Goal: Information Seeking & Learning: Compare options

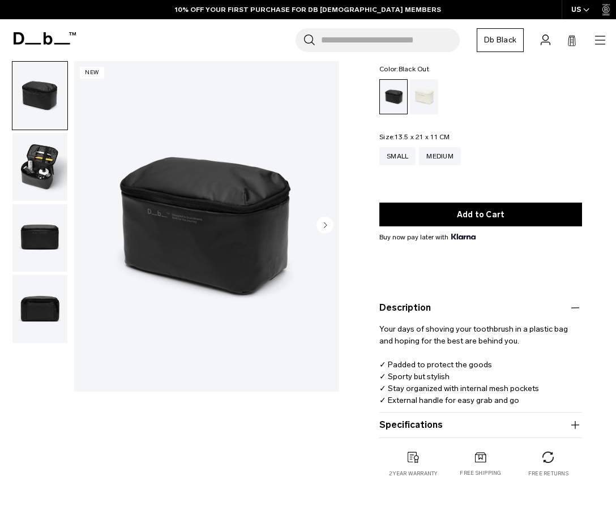
click at [515, 423] on button "Specifications" at bounding box center [480, 425] width 203 height 14
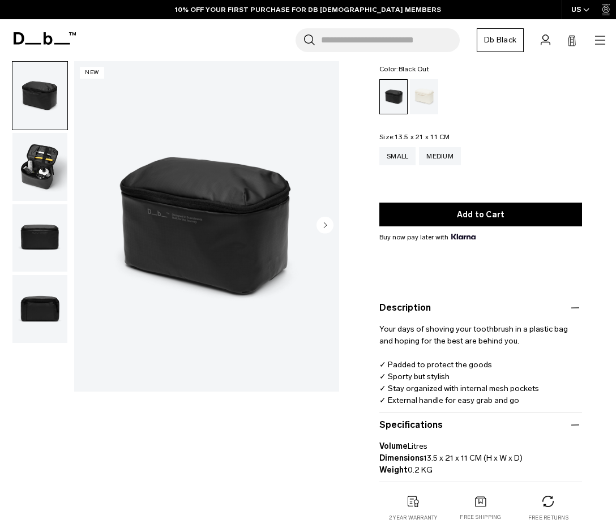
scroll to position [93, 0]
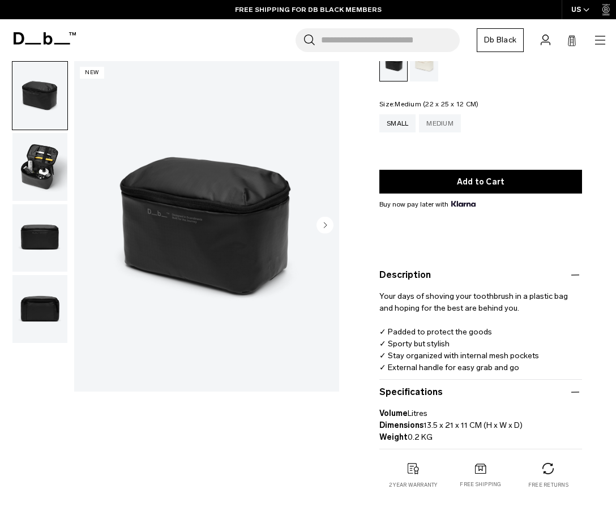
click at [449, 122] on div "Medium" at bounding box center [440, 123] width 42 height 18
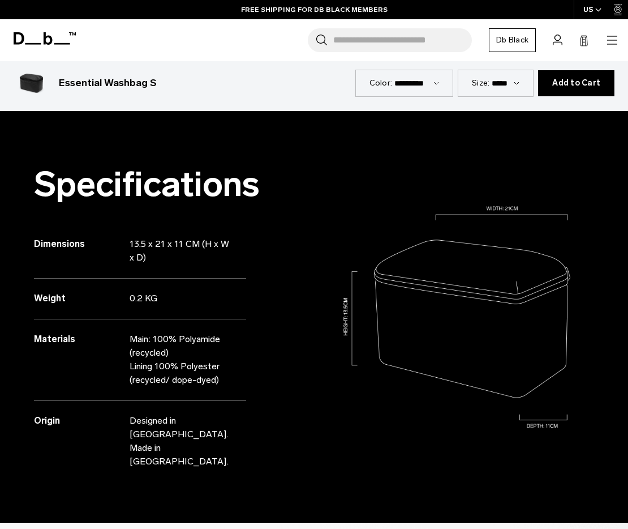
scroll to position [1351, 0]
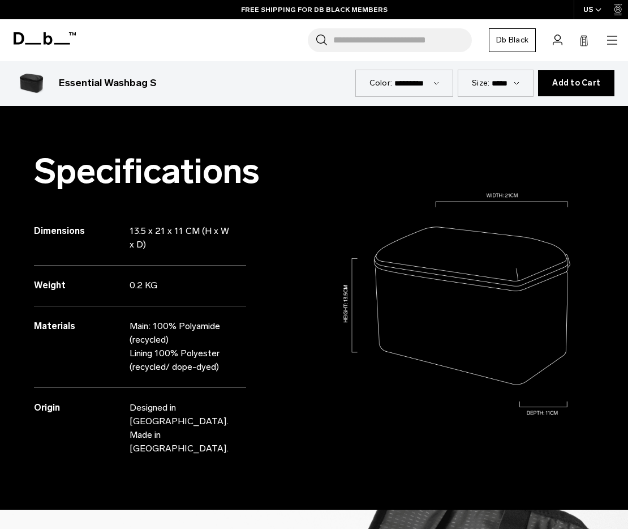
click at [297, 188] on div "Specifications Dimensions 13.5 x 21 x 11 CM (H x W x D) Weight 0.2 KG Materials" at bounding box center [157, 303] width 314 height 411
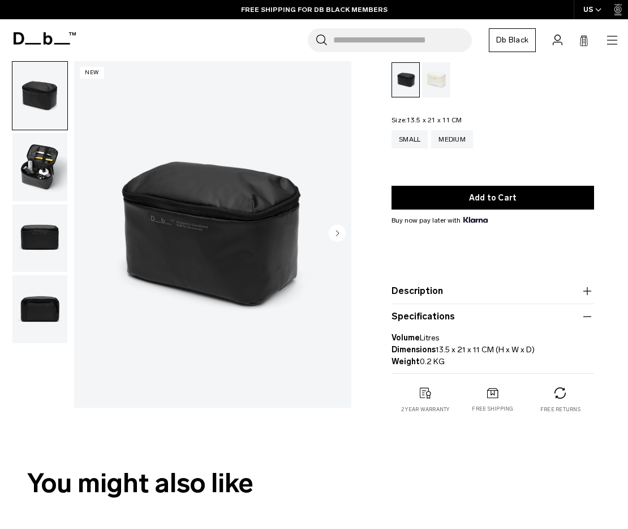
scroll to position [0, 0]
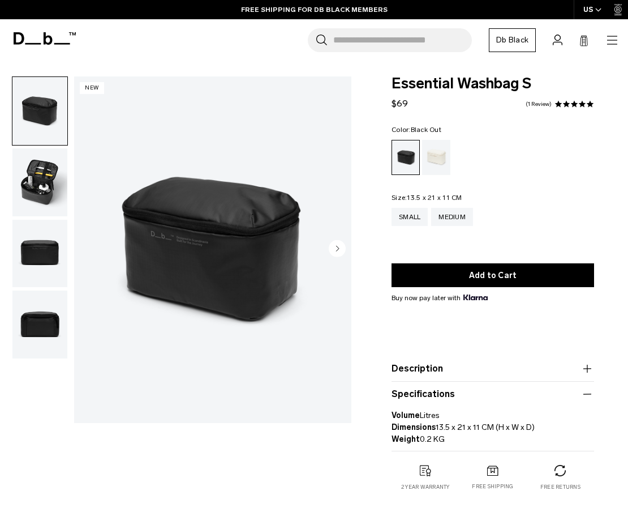
click at [394, 41] on input "Search for Bags, Luggage..." at bounding box center [402, 40] width 139 height 24
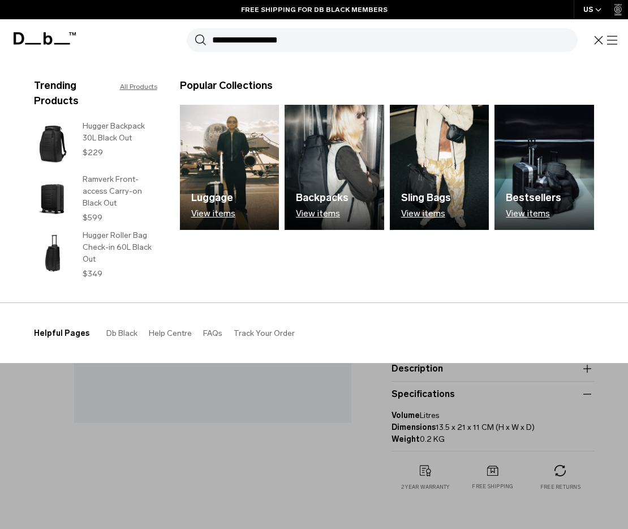
type input "**********"
click at [195, 34] on button "Search" at bounding box center [201, 40] width 12 height 12
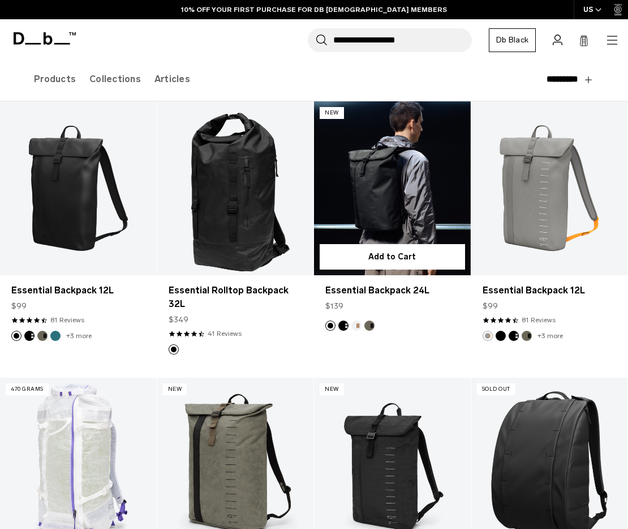
click at [406, 183] on link "Essential Backpack 24L" at bounding box center [392, 188] width 157 height 174
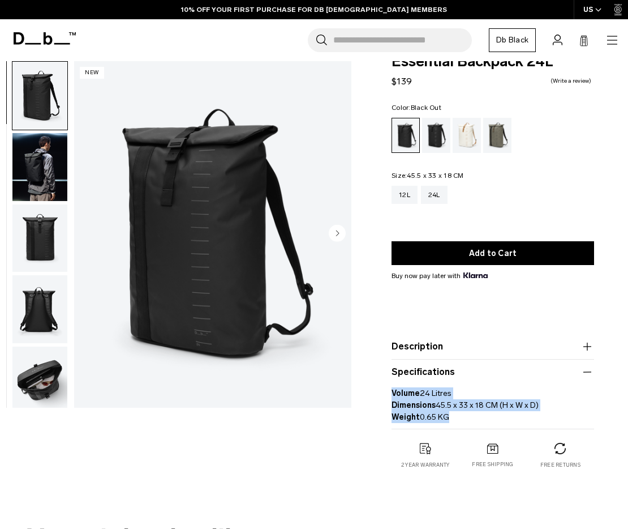
click at [377, 393] on div "Essential Backpack 24L $139 0.0 star rating Write a review Color: Black Out Out…" at bounding box center [493, 272] width 270 height 437
copy p "Volume 24 Litres Dimensions 45.5 x 33 x 18 CM (H x W x D) Weight 0.65 KG"
click at [403, 195] on div "12L" at bounding box center [405, 195] width 26 height 18
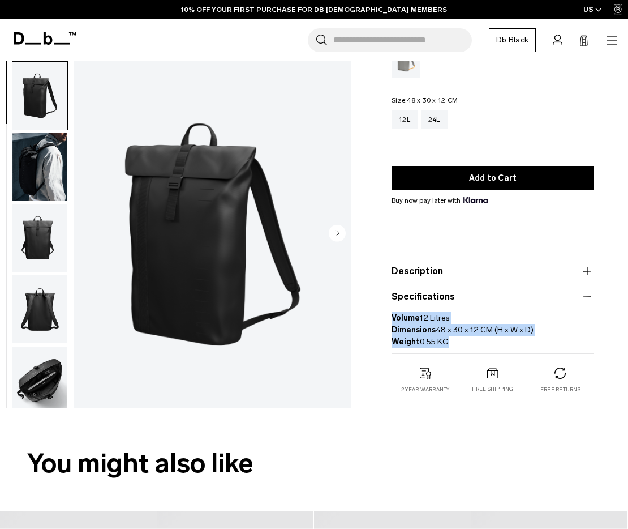
drag, startPoint x: 458, startPoint y: 342, endPoint x: 381, endPoint y: 321, distance: 79.8
click at [381, 321] on div "Essential Backpack 12L $99 4.5 star rating 81 Reviews Color: Black Out Out of s…" at bounding box center [493, 179] width 270 height 474
copy p "Volume 12 Litres Dimensions 48 x 30 x 12 CM (H x W x D) Weight 0.55 KG"
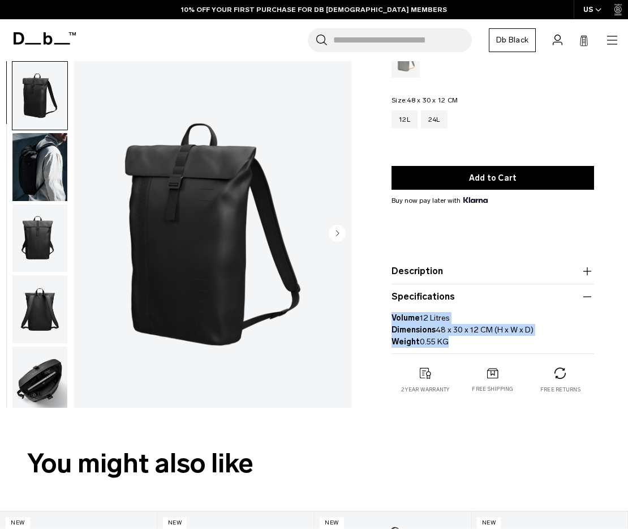
click at [384, 40] on input "Search for Bags, Luggage..." at bounding box center [402, 40] width 139 height 24
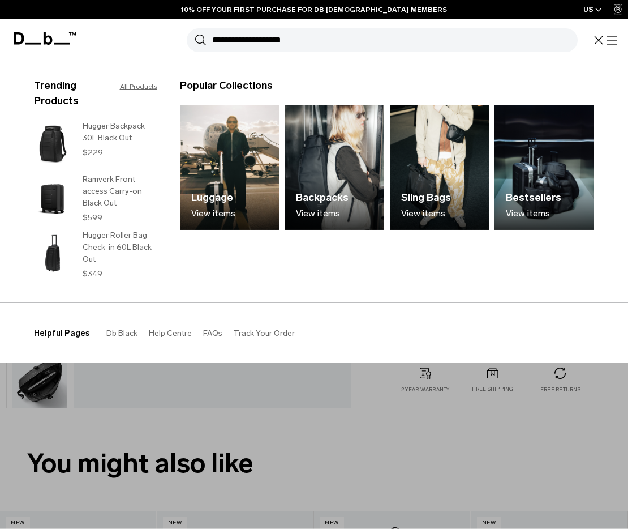
type input "**********"
click at [195, 34] on button "Search" at bounding box center [201, 40] width 12 height 12
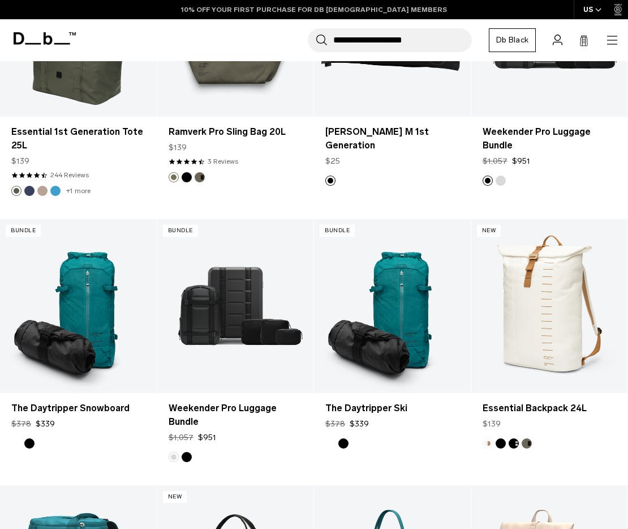
scroll to position [272, 0]
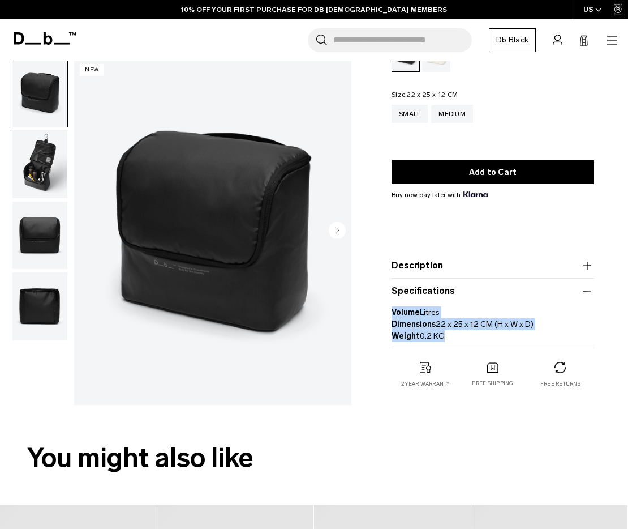
drag, startPoint x: 386, startPoint y: 322, endPoint x: 374, endPoint y: 313, distance: 15.1
click at [374, 313] on div "Essential Washbag M $89 4.8 star rating 5 Reviews Color: Black Out Out of stock…" at bounding box center [493, 191] width 270 height 437
click at [489, 322] on p "Volume Litres Dimensions 22 x 25 x 12 CM (H x W x D) Weight 0.2 KG" at bounding box center [493, 320] width 203 height 44
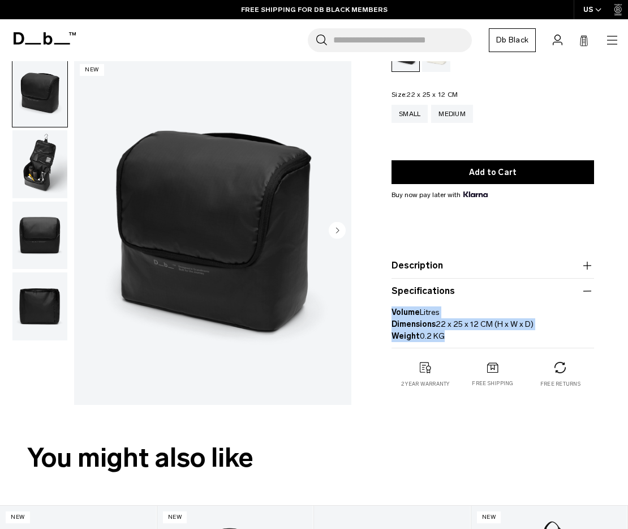
drag, startPoint x: 541, startPoint y: 324, endPoint x: 436, endPoint y: 325, distance: 105.3
click at [436, 325] on p "Volume Litres Dimensions 22 x 25 x 12 CM (H x W x D) Weight 0.2 KG" at bounding box center [493, 320] width 203 height 44
copy p "22 x 25 x 12 CM (H x W x D)"
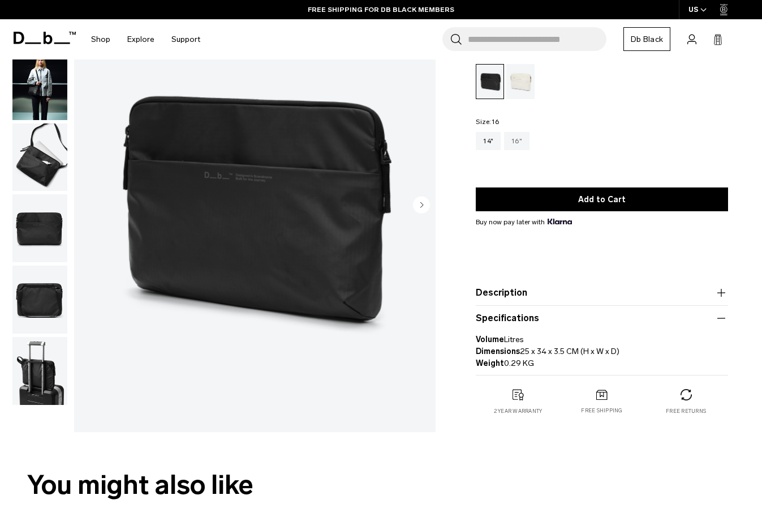
click at [527, 140] on div "16"" at bounding box center [516, 141] width 25 height 18
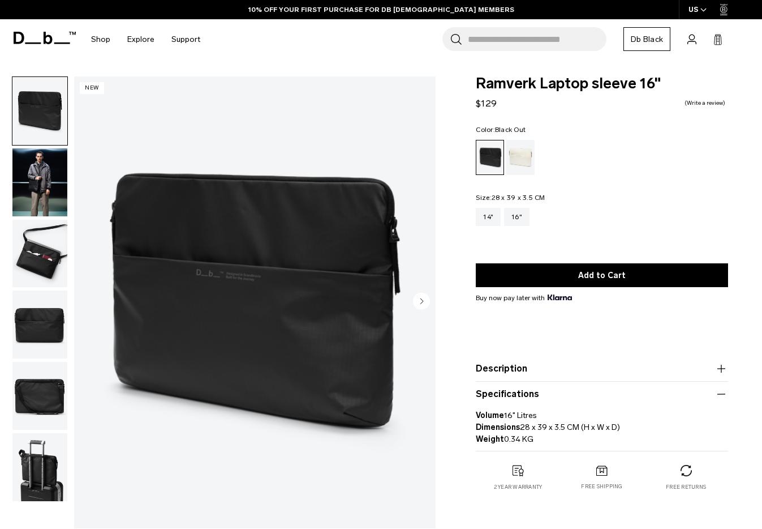
click at [579, 427] on p "Volume 16" Litres Dimensions 28 x 39 x 3.5 CM (H x W x D) Weight 0.34 KG" at bounding box center [602, 423] width 252 height 44
drag, startPoint x: 566, startPoint y: 427, endPoint x: 520, endPoint y: 427, distance: 46.4
click at [520, 427] on p "Volume 16" Litres Dimensions 28 x 39 x 3.5 CM (H x W x D) Weight 0.34 KG" at bounding box center [602, 423] width 252 height 44
copy p "28 x 39 x 3.5"
